Goal: Navigation & Orientation: Go to known website

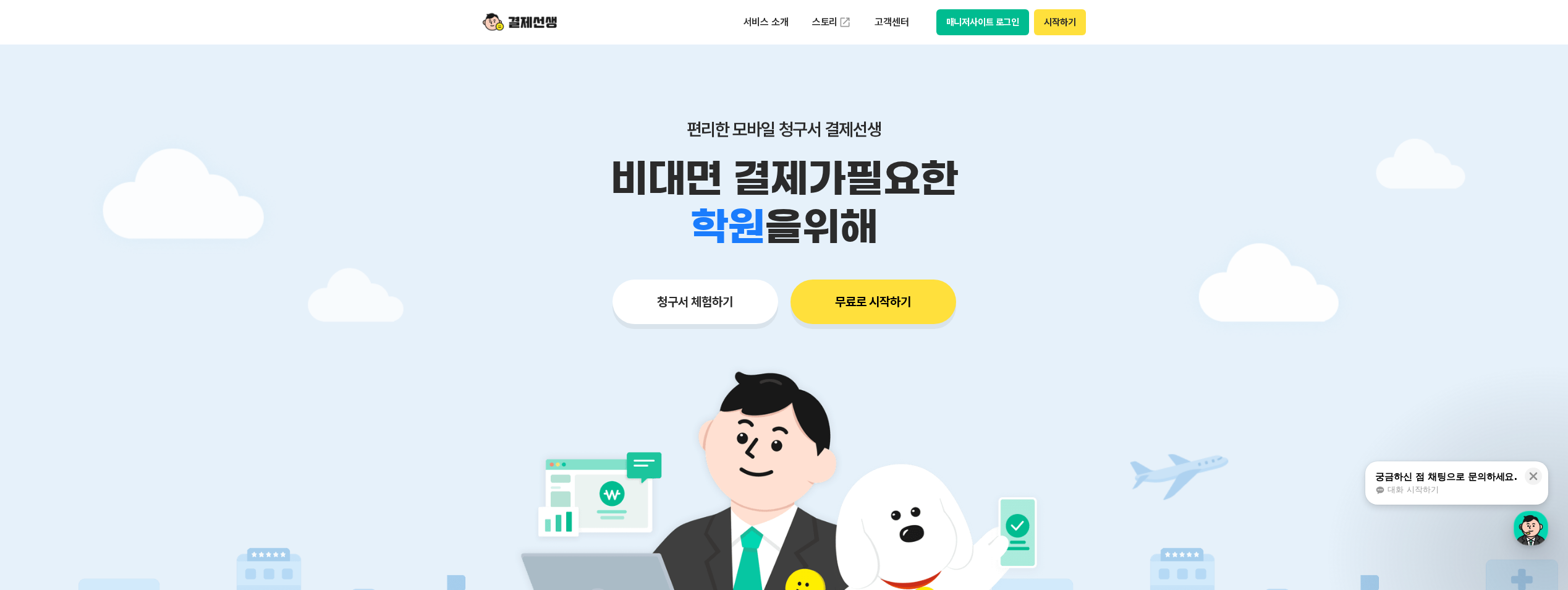
click at [961, 14] on button "매니저사이트 로그인" at bounding box center [982, 22] width 93 height 26
click at [970, 8] on div "서비스 소개 스토리 고객센터 매니저사이트 로그인 시작하기" at bounding box center [784, 22] width 633 height 45
click at [970, 14] on button "매니저사이트 로그인" at bounding box center [982, 22] width 93 height 26
click at [975, 26] on button "매니저사이트 로그인" at bounding box center [982, 22] width 93 height 26
